Goal: Task Accomplishment & Management: Manage account settings

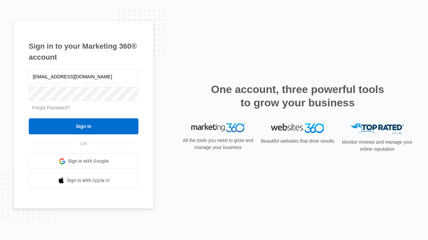
type input "dankie614@gmail.com"
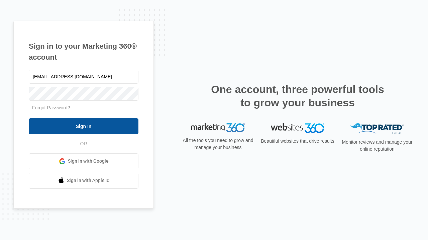
click at [84, 126] on input "Sign In" at bounding box center [84, 127] width 110 height 16
